Goal: Communication & Community: Share content

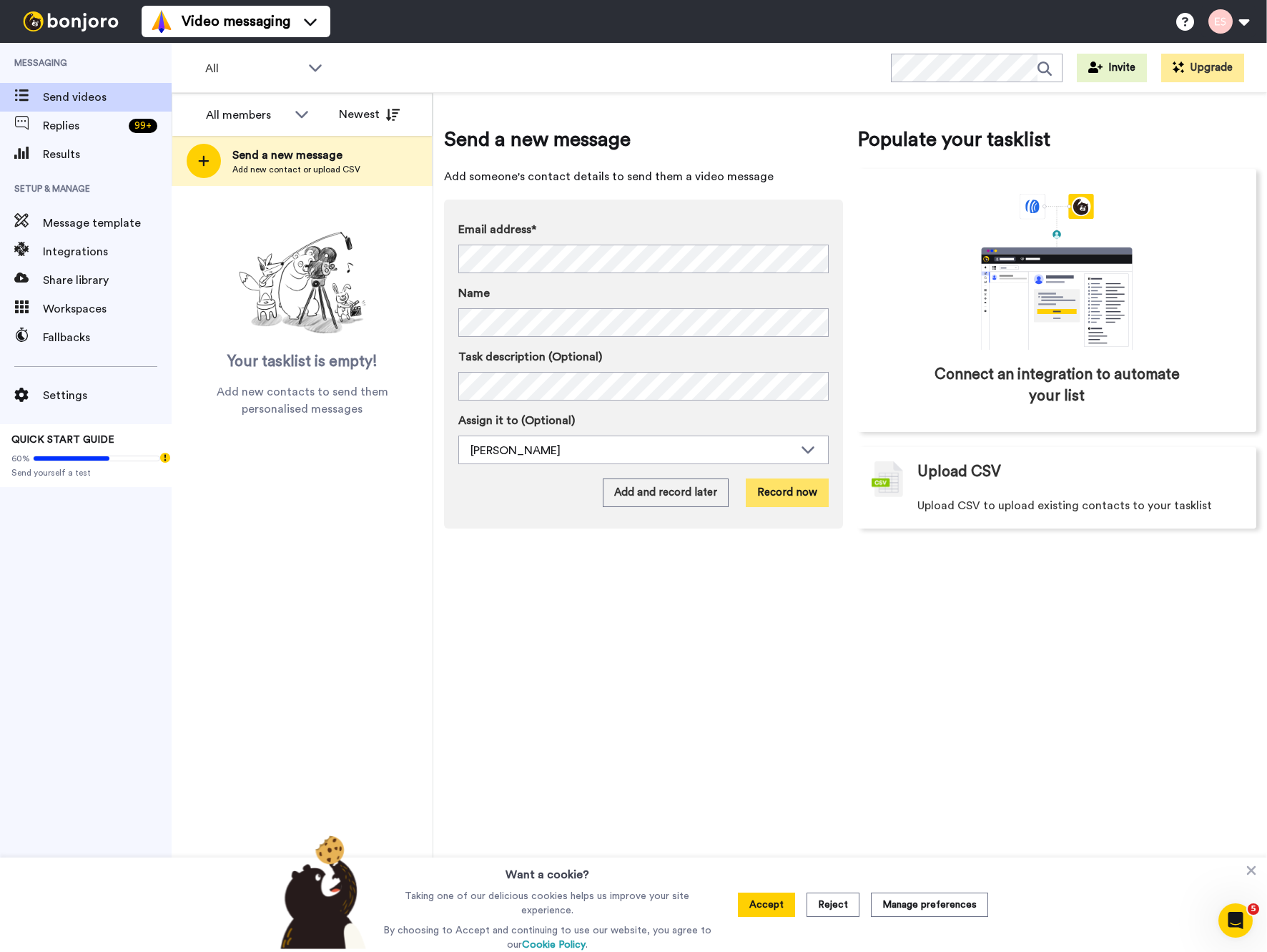
click at [772, 497] on button "Record now" at bounding box center [787, 492] width 83 height 29
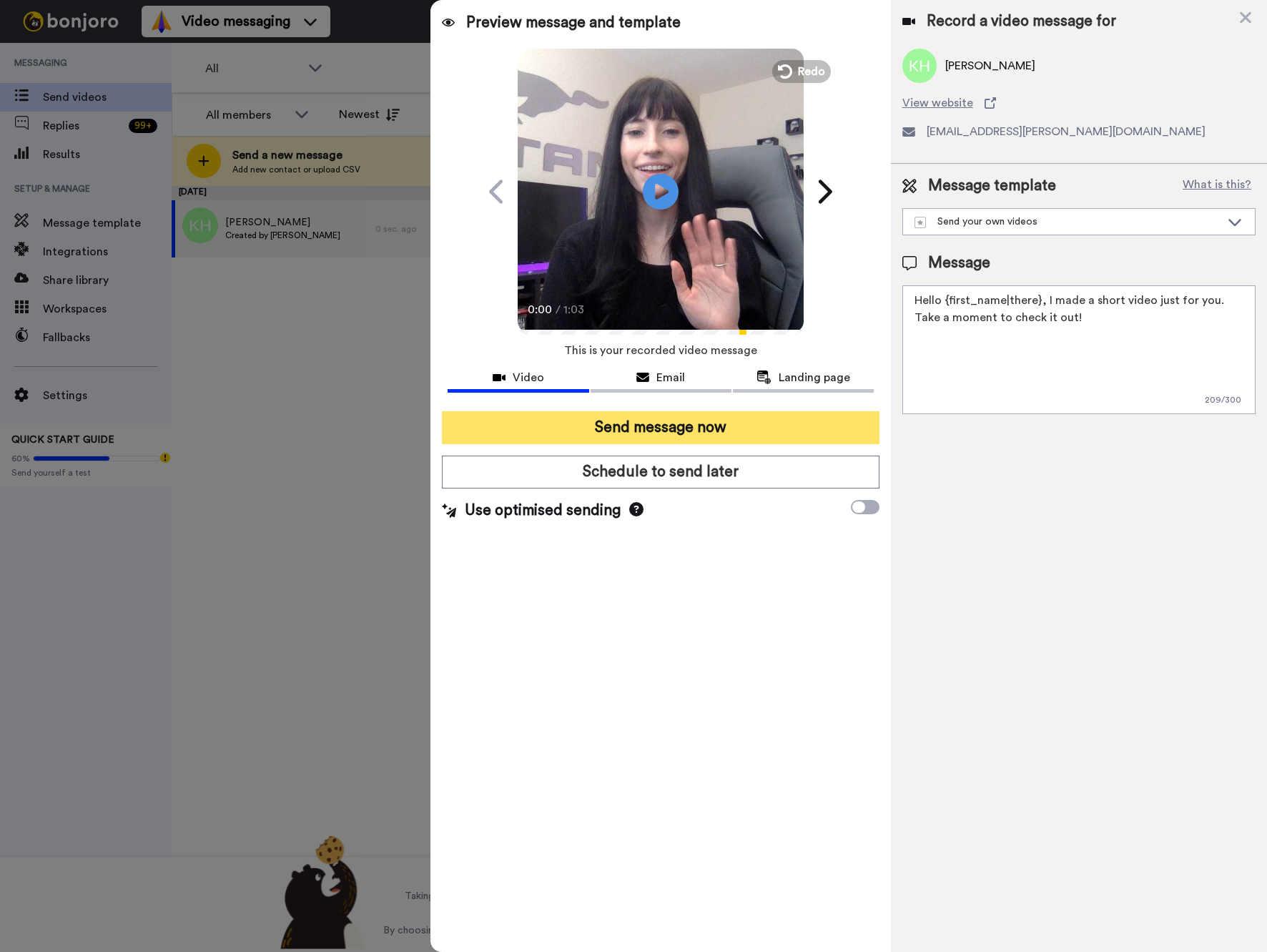
click at [661, 431] on button "Send message now" at bounding box center [660, 427] width 437 height 33
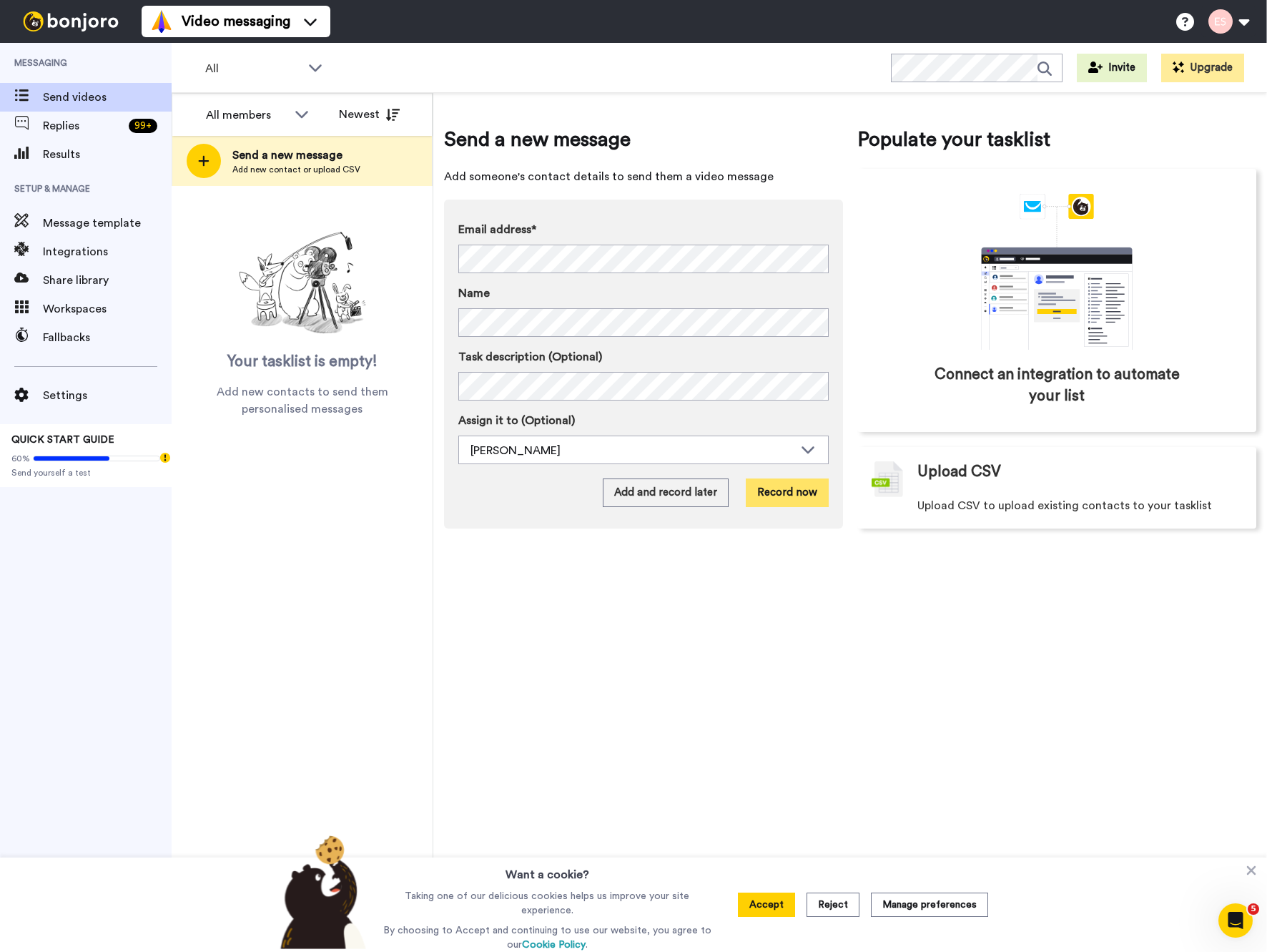
click at [800, 493] on button "Record now" at bounding box center [787, 492] width 83 height 29
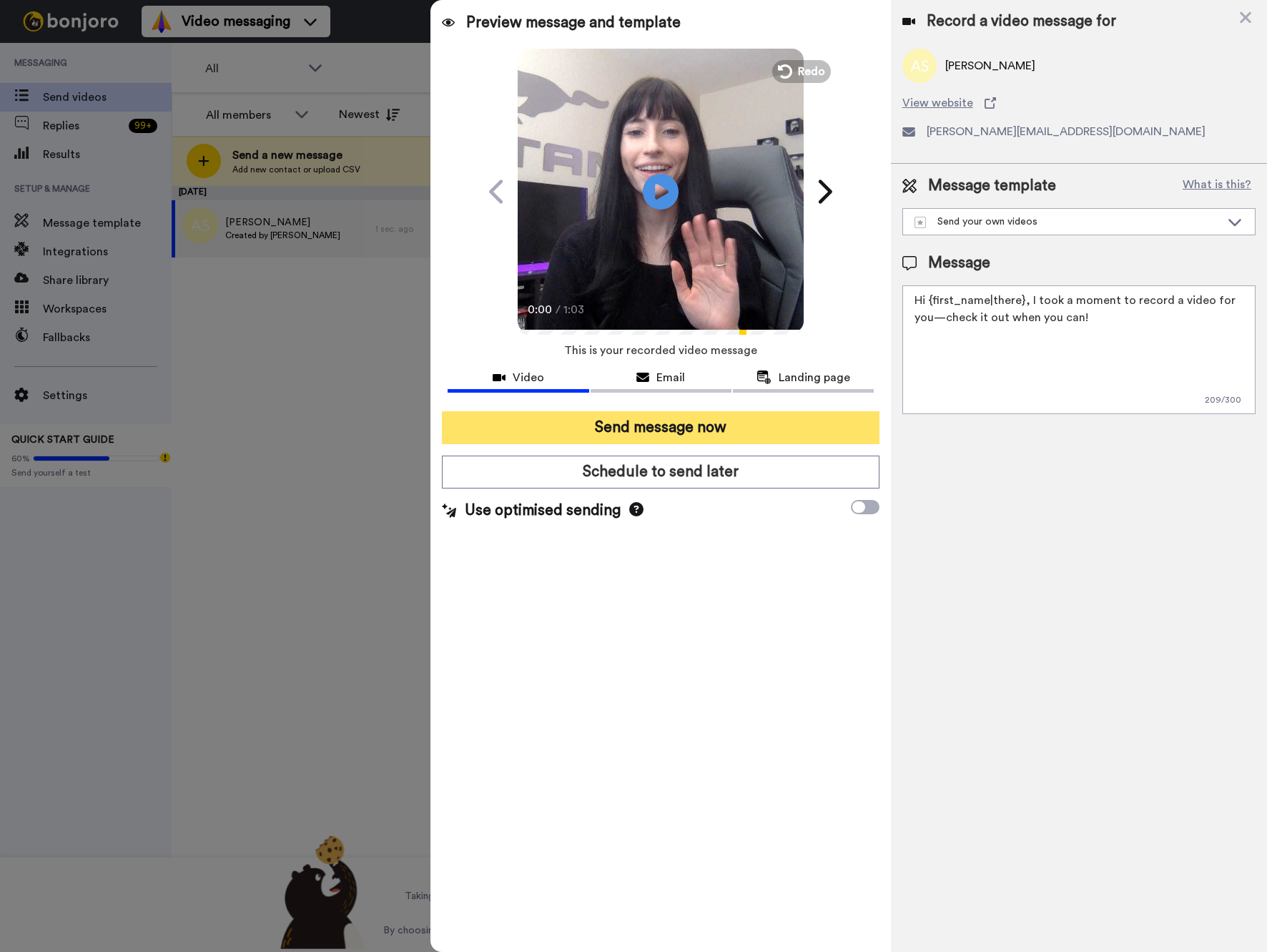
click at [645, 424] on button "Send message now" at bounding box center [660, 427] width 437 height 33
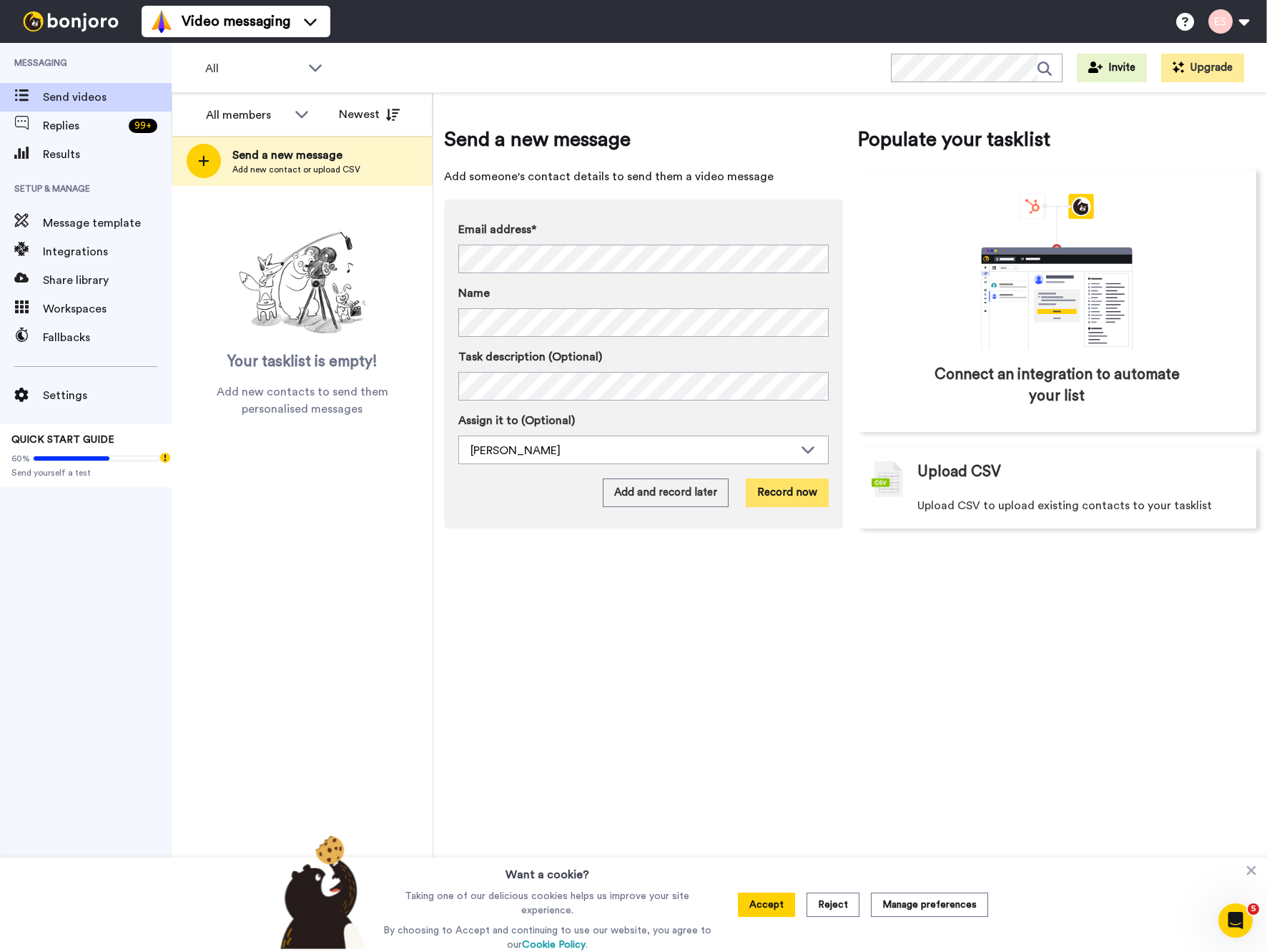
click at [788, 492] on button "Record now" at bounding box center [787, 492] width 83 height 29
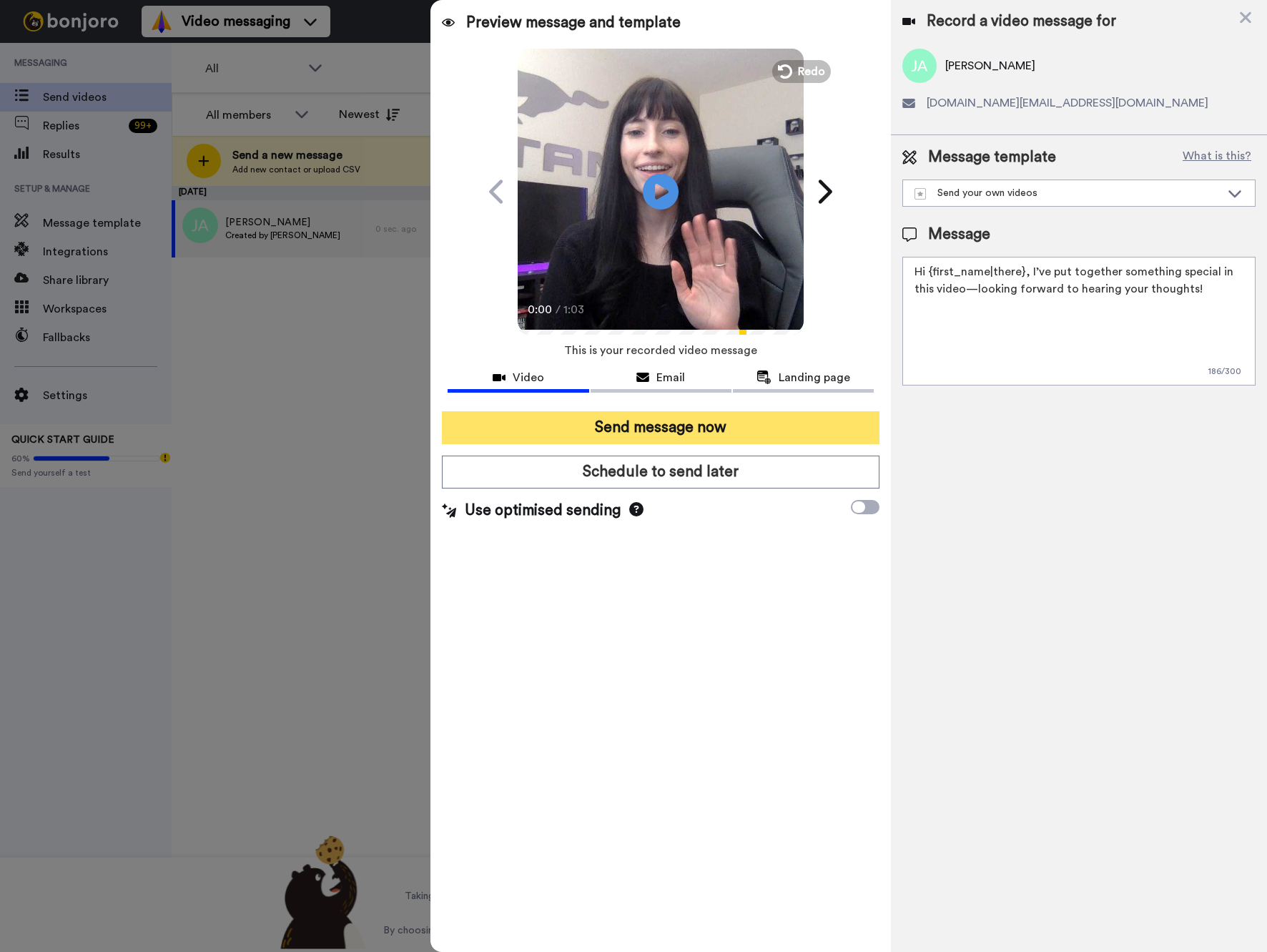
click at [654, 424] on button "Send message now" at bounding box center [660, 427] width 437 height 33
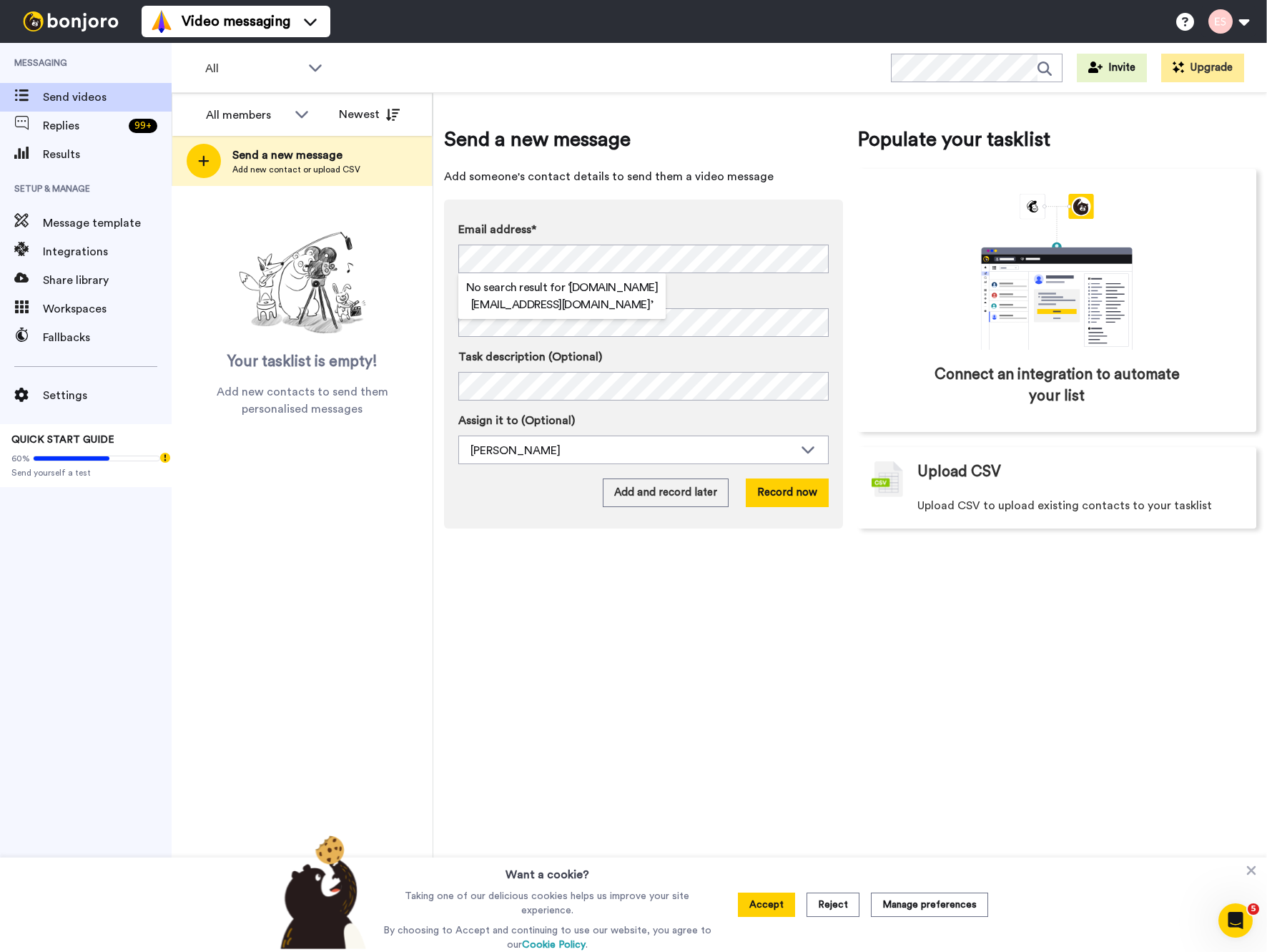
click at [612, 625] on div "Send a new message Add someone's contact details to send them a video message E…" at bounding box center [850, 523] width 834 height 859
click at [771, 501] on button "Record now" at bounding box center [787, 492] width 83 height 29
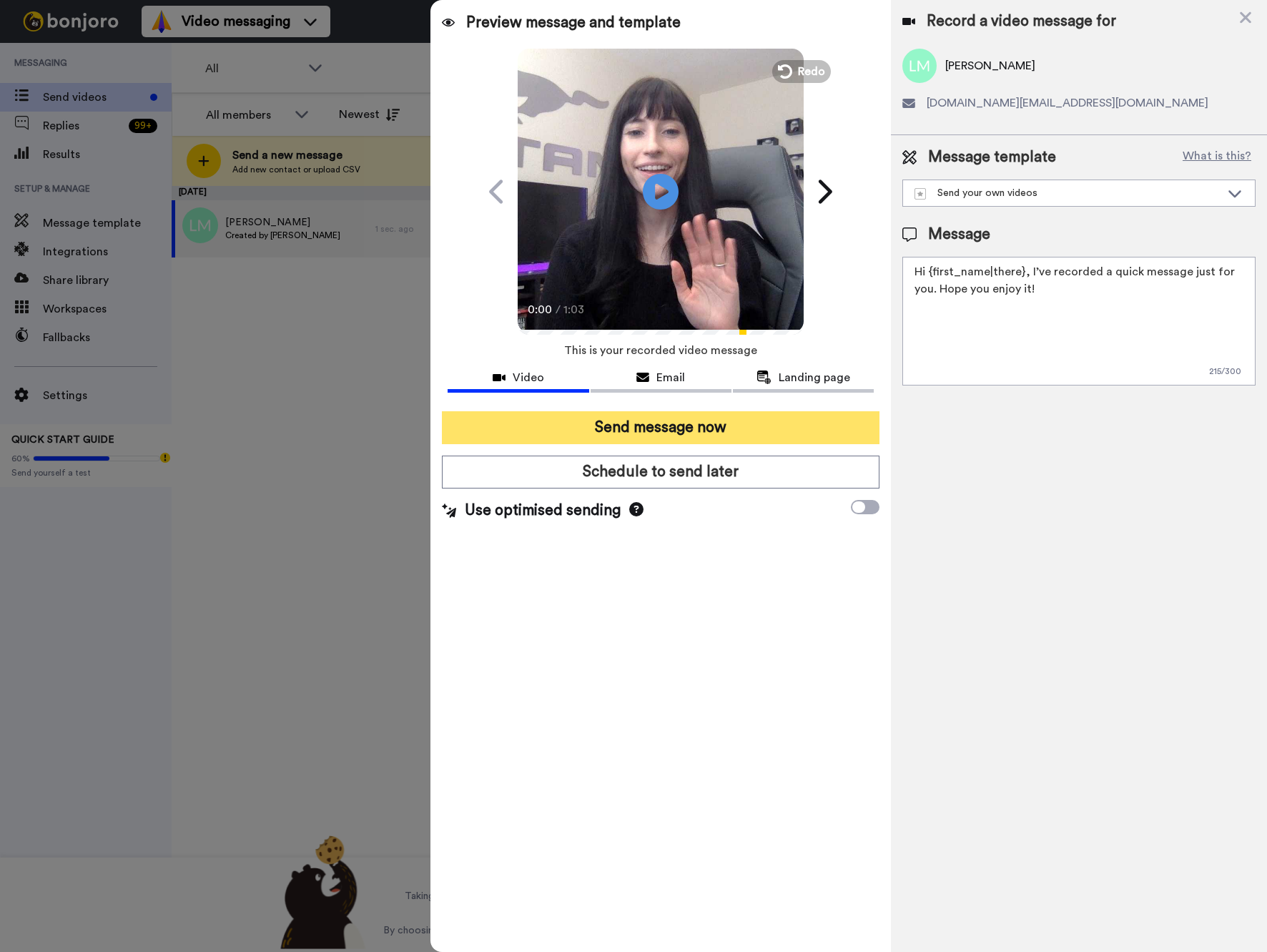
click at [752, 422] on button "Send message now" at bounding box center [660, 427] width 437 height 33
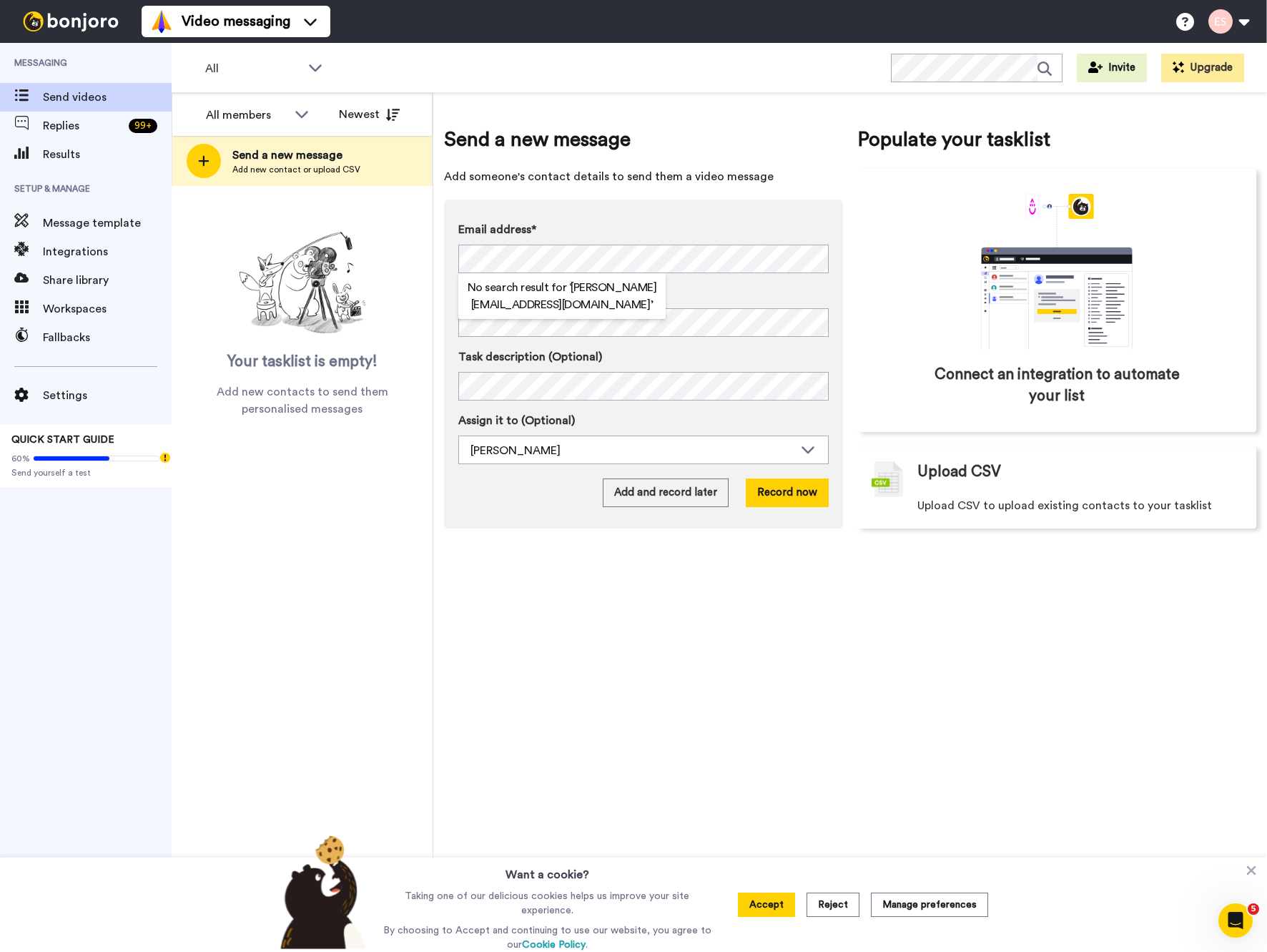
click at [807, 635] on div "Send a new message Add someone's contact details to send them a video message E…" at bounding box center [850, 523] width 834 height 859
click at [811, 501] on button "Record now" at bounding box center [787, 492] width 83 height 29
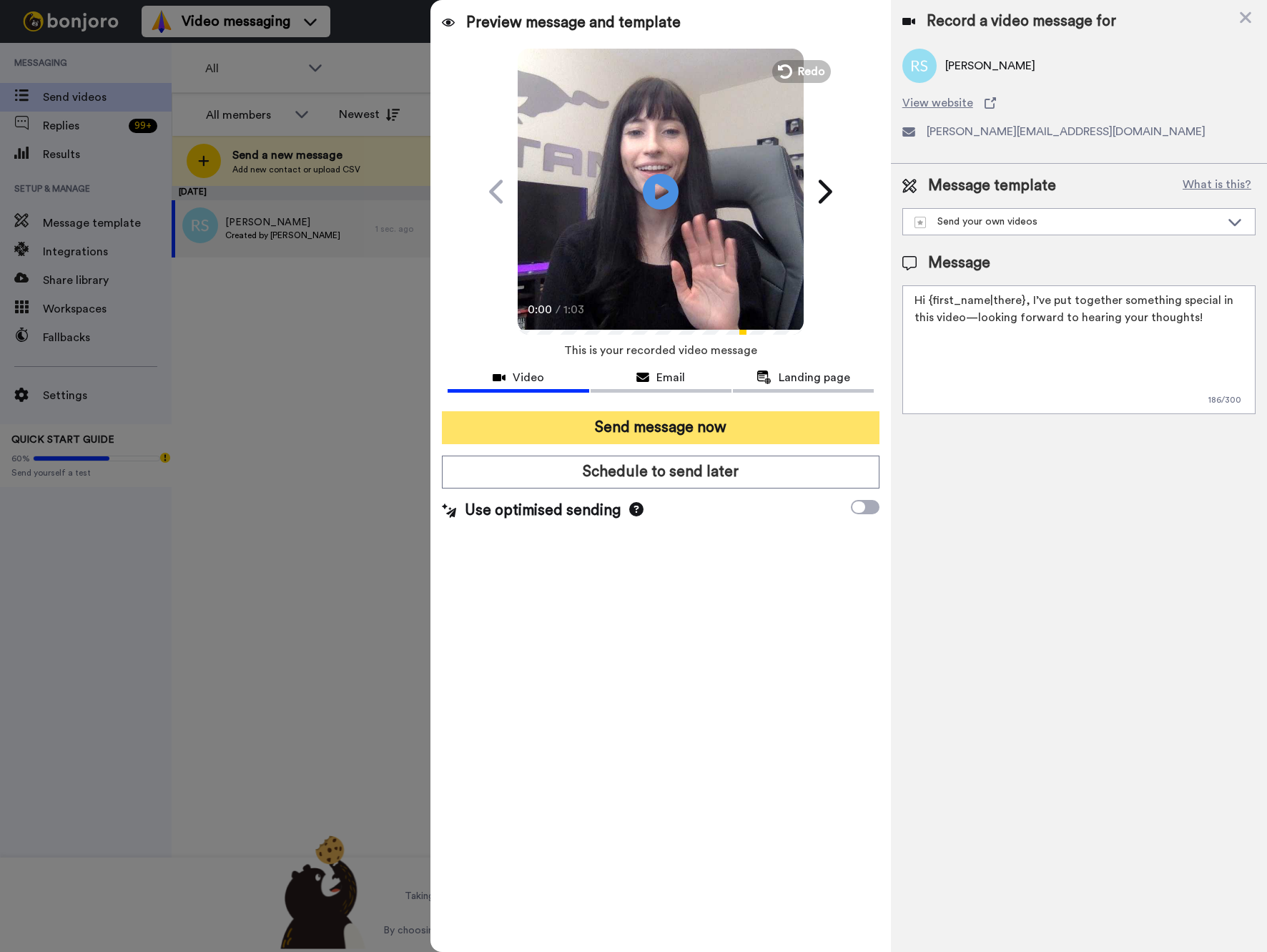
click at [697, 425] on button "Send message now" at bounding box center [660, 427] width 437 height 33
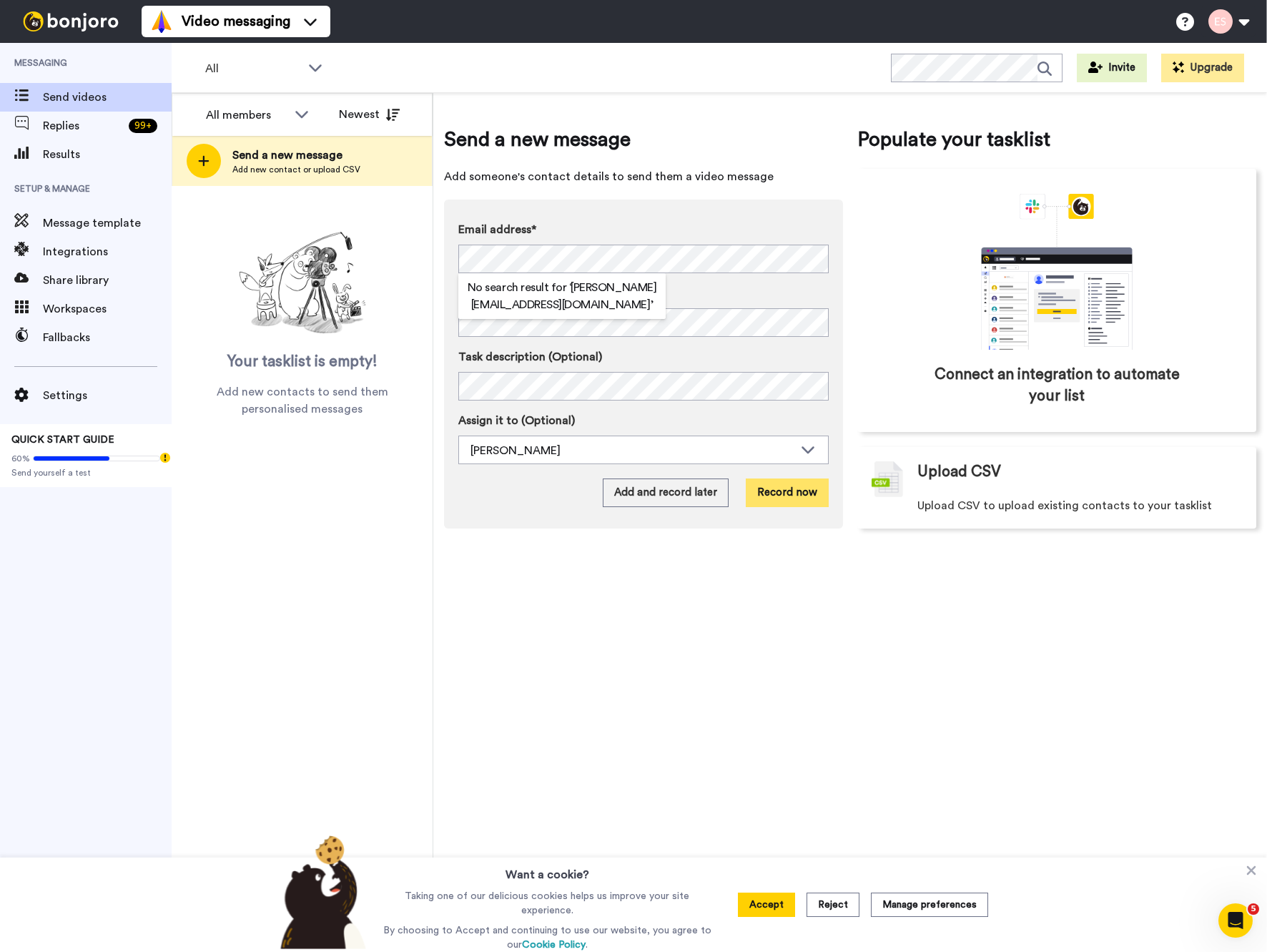
click at [807, 491] on button "Record now" at bounding box center [787, 492] width 83 height 29
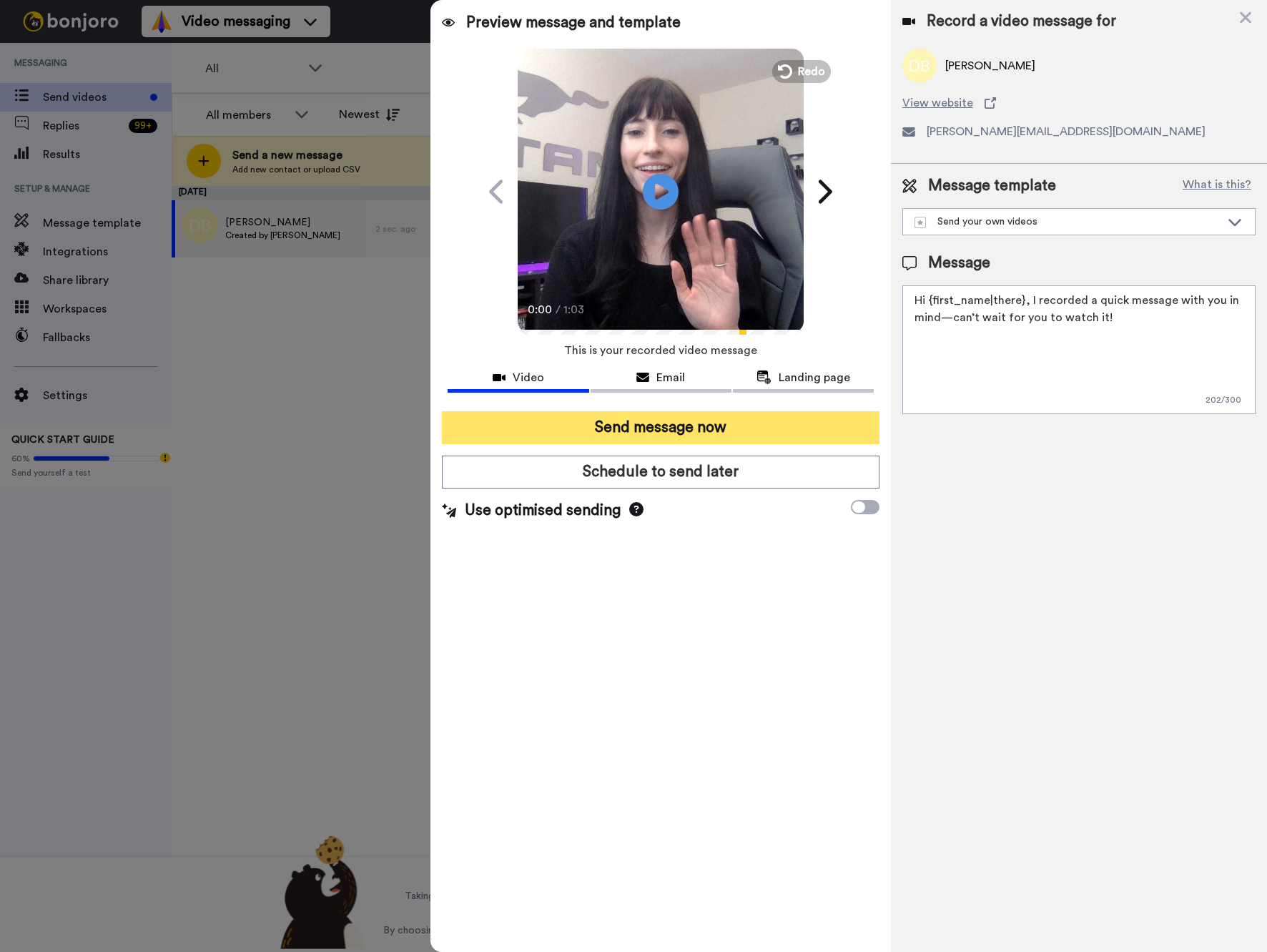
click at [593, 420] on button "Send message now" at bounding box center [660, 427] width 437 height 33
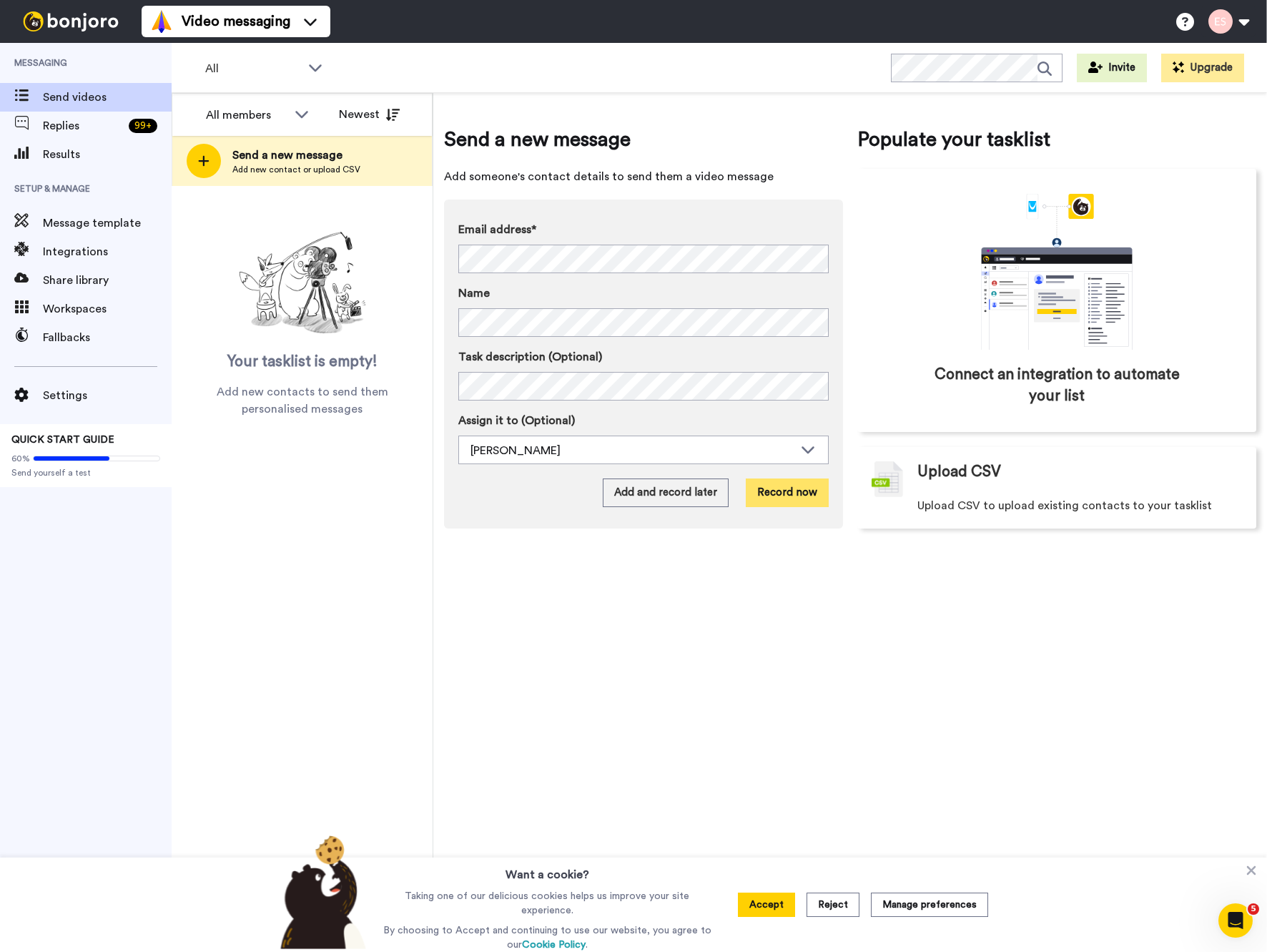
click at [787, 494] on button "Record now" at bounding box center [787, 492] width 83 height 29
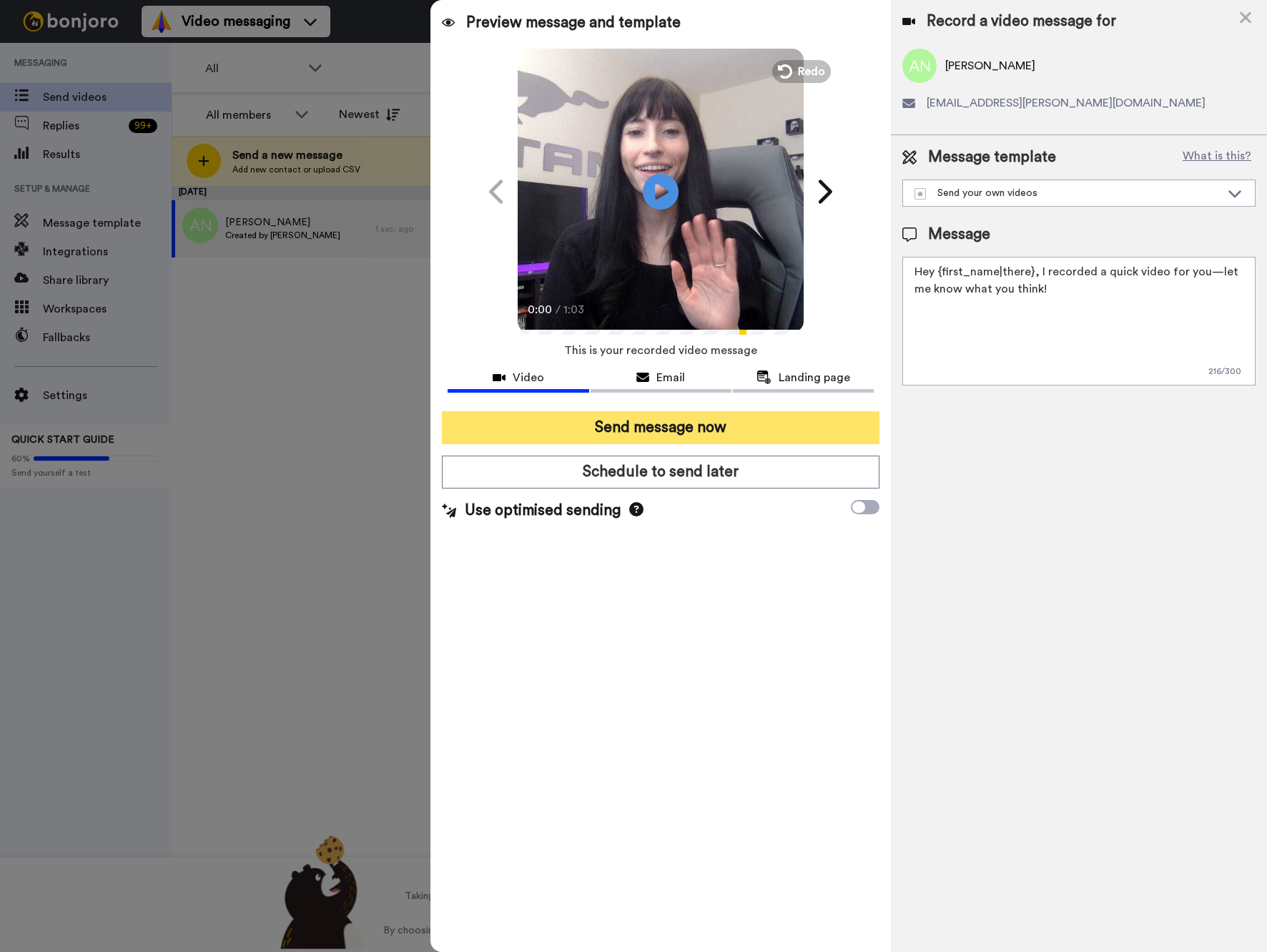
click at [751, 430] on button "Send message now" at bounding box center [660, 427] width 437 height 33
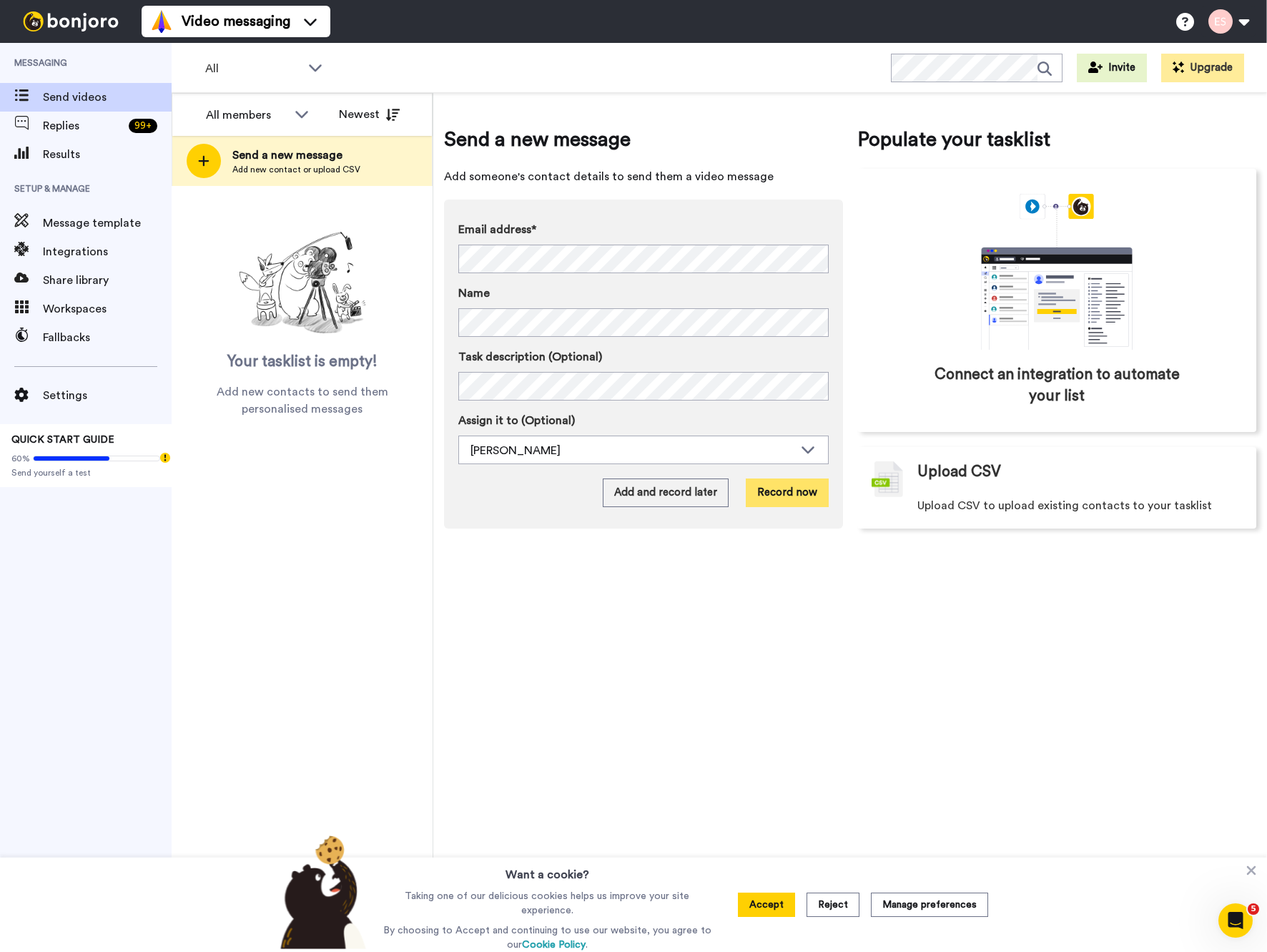
click at [756, 497] on button "Record now" at bounding box center [787, 492] width 83 height 29
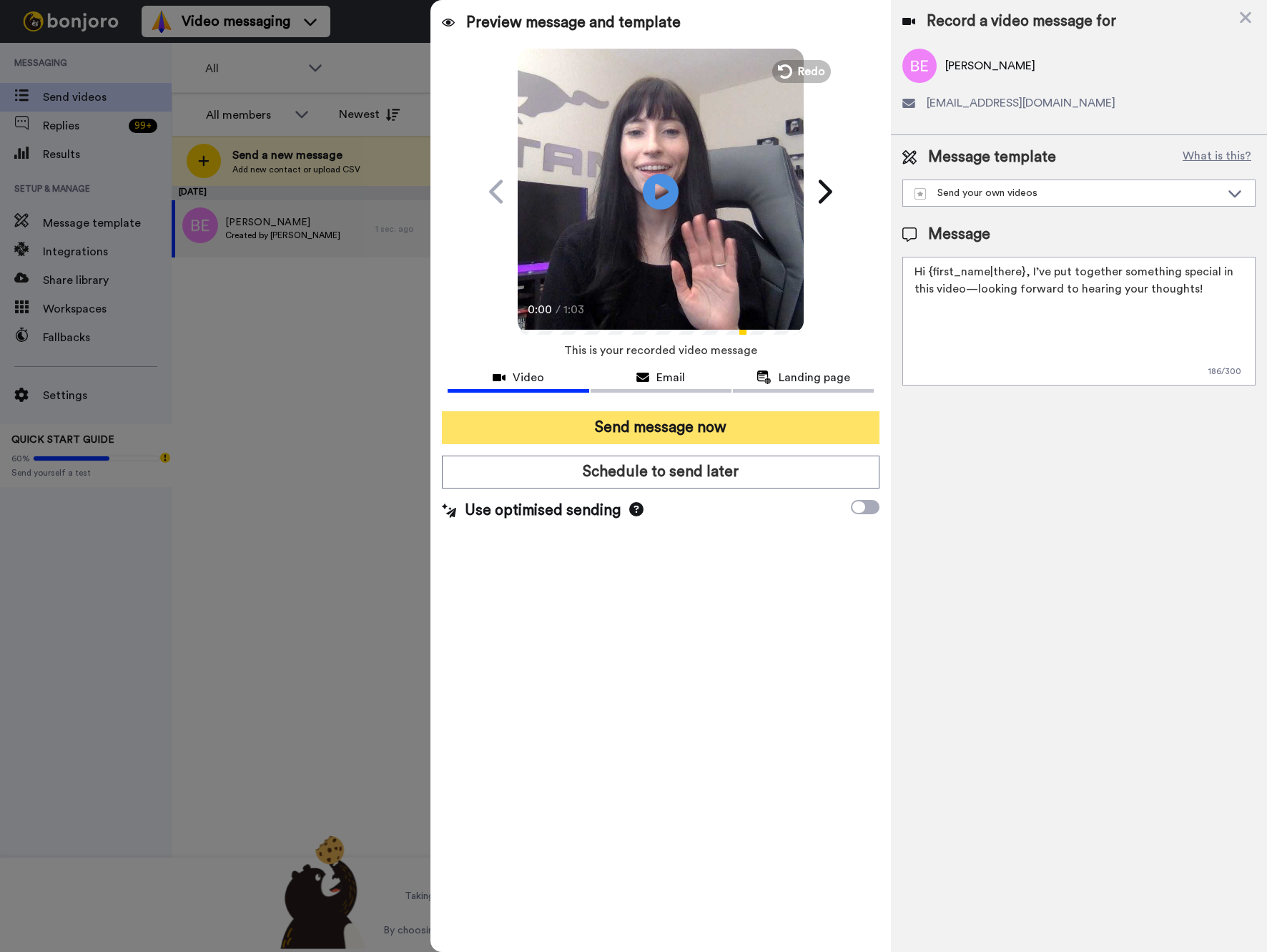
click at [767, 432] on button "Send message now" at bounding box center [660, 427] width 437 height 33
